Goal: Task Accomplishment & Management: Manage account settings

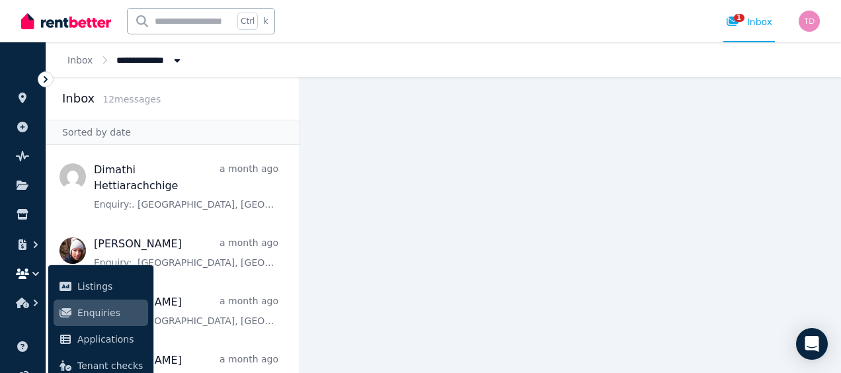
click at [418, 25] on div "Ctrl k 1 Inbox" at bounding box center [398, 21] width 754 height 42
click at [47, 75] on icon at bounding box center [45, 79] width 13 height 13
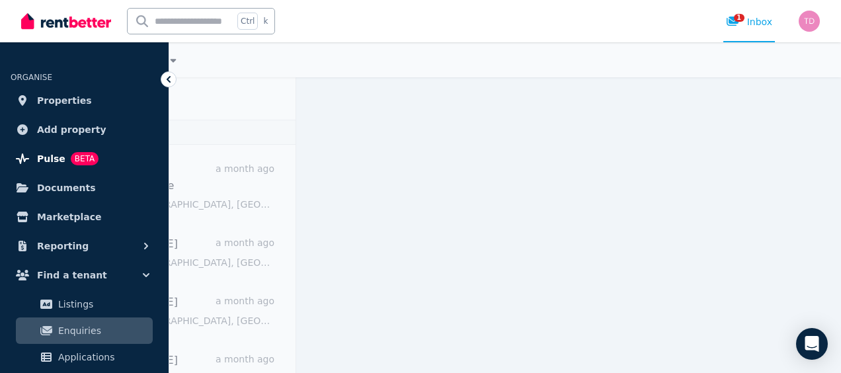
click at [81, 164] on span "BETA" at bounding box center [85, 158] width 28 height 13
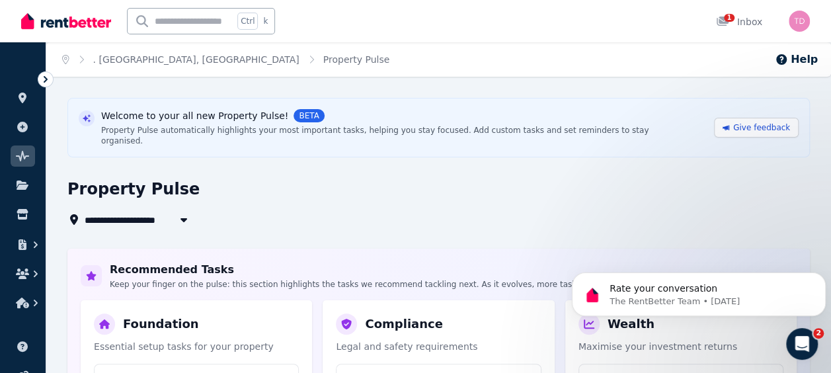
click at [47, 76] on icon at bounding box center [45, 79] width 13 height 13
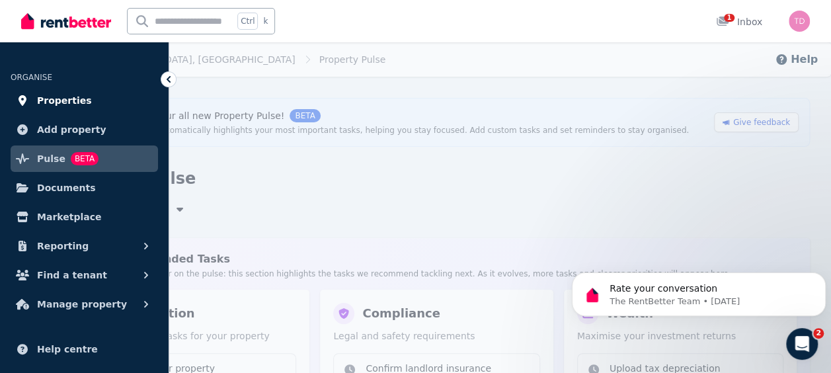
click at [75, 102] on span "Properties" at bounding box center [64, 101] width 55 height 16
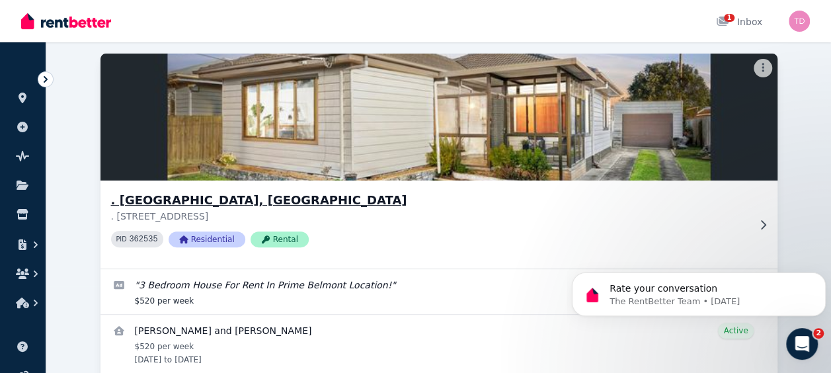
scroll to position [112, 0]
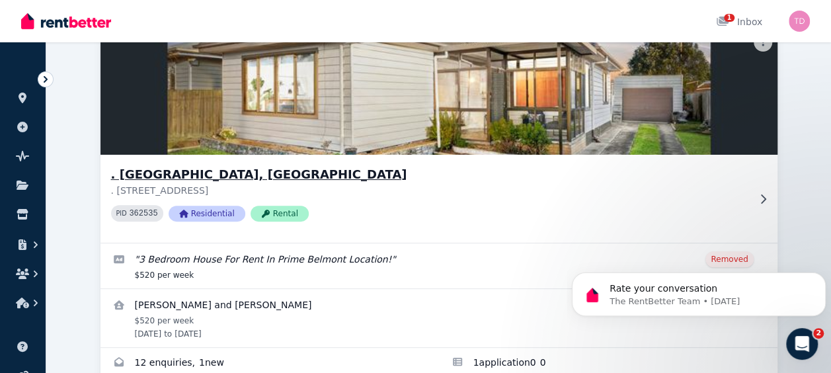
click at [173, 181] on h3 ". Summit Ave, Belmont" at bounding box center [429, 174] width 637 height 19
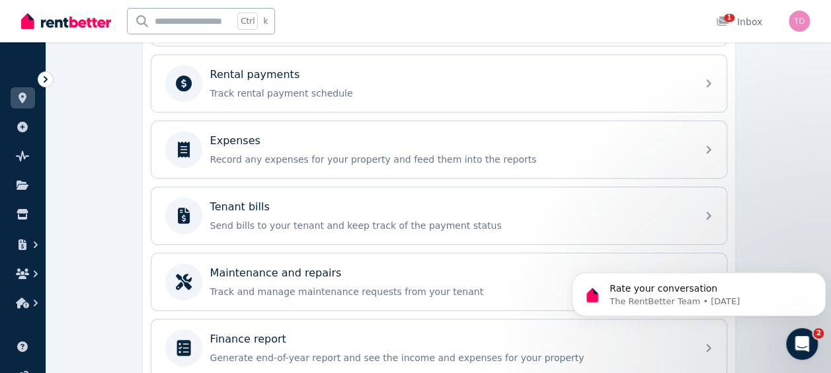
scroll to position [561, 0]
click at [48, 75] on icon at bounding box center [45, 79] width 13 height 13
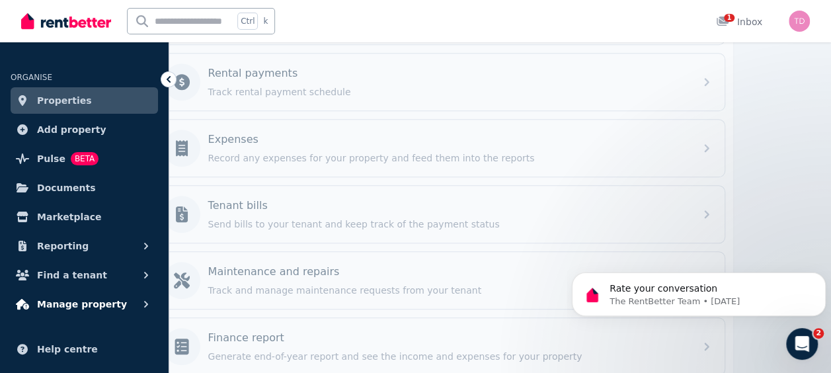
click at [102, 302] on span "Manage property" at bounding box center [82, 304] width 90 height 16
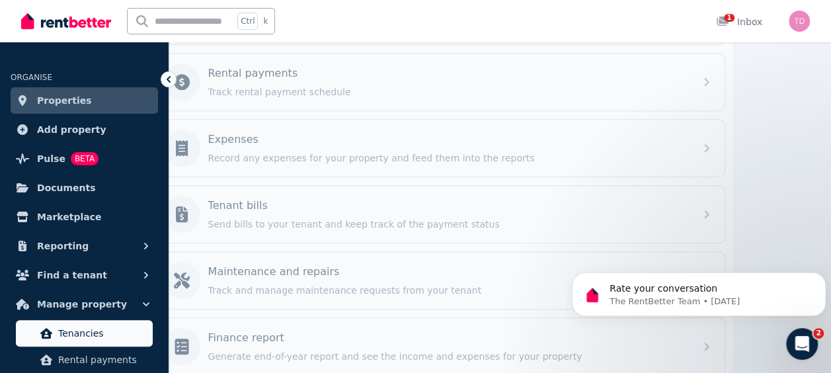
click at [91, 331] on span "Tenancies" at bounding box center [102, 333] width 89 height 16
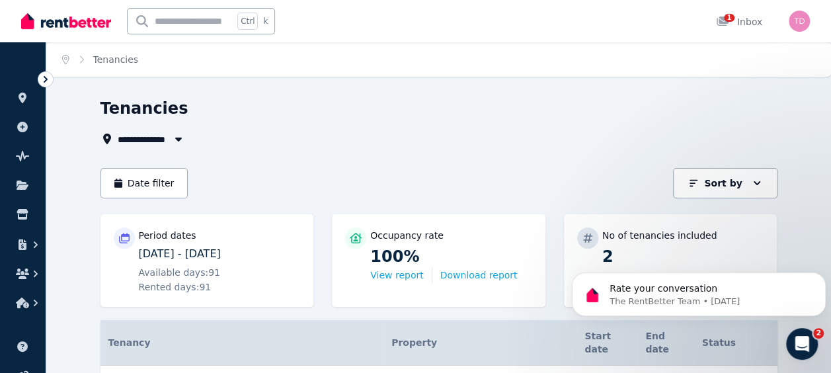
scroll to position [122, 0]
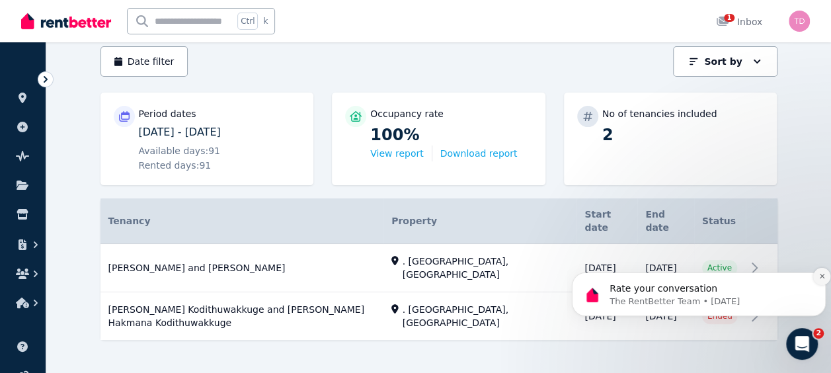
click at [821, 277] on icon "Dismiss notification" at bounding box center [821, 276] width 5 height 5
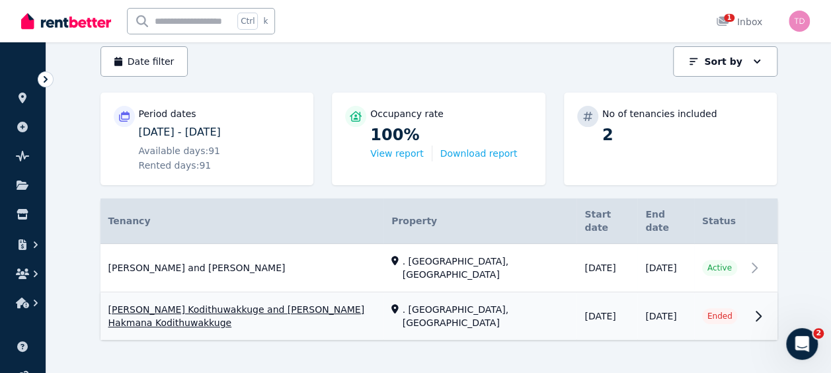
click at [606, 312] on link "View property details" at bounding box center [439, 317] width 677 height 48
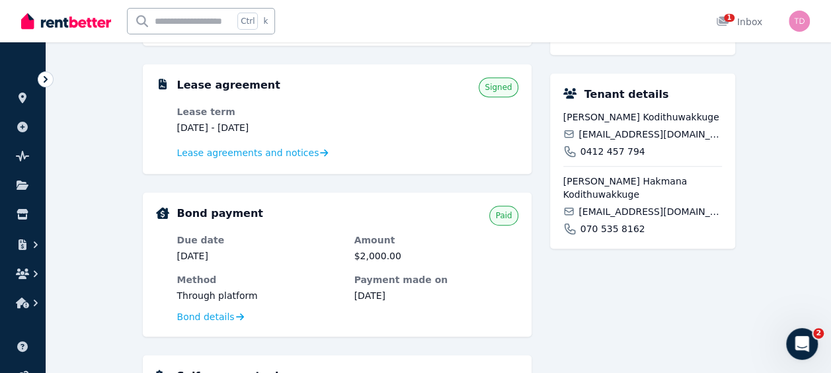
scroll to position [385, 0]
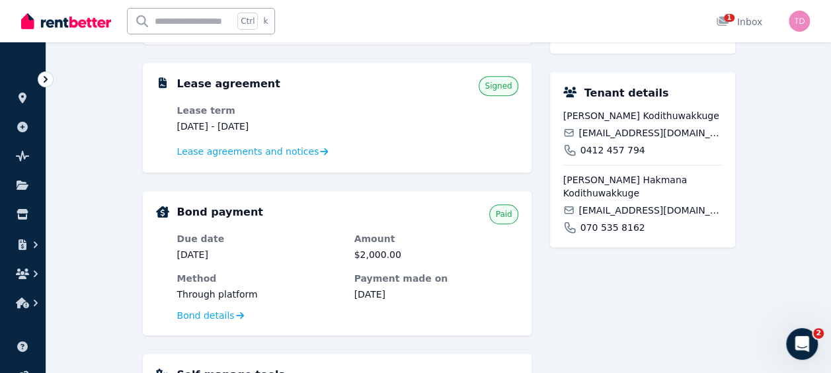
click at [583, 282] on div ". Summit Ave, Belmont . Summit Ave, Belmont VIC 3216 Residential House | For re…" at bounding box center [642, 237] width 185 height 841
